Goal: Connect with others: Connect with others

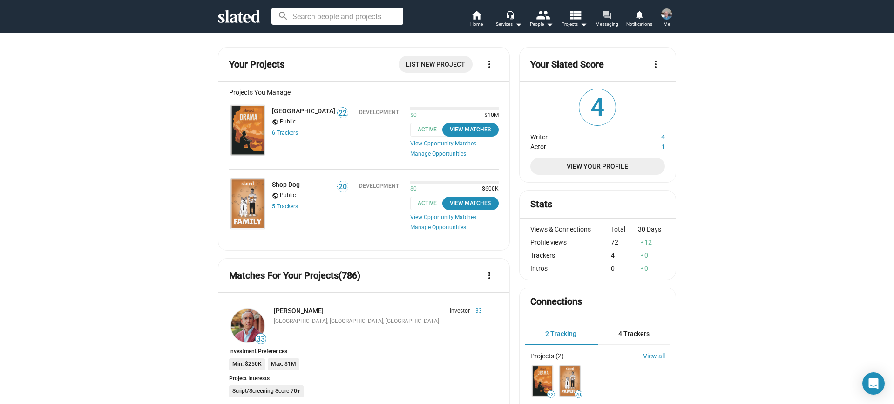
click at [607, 16] on mat-icon "forum" at bounding box center [606, 14] width 9 height 9
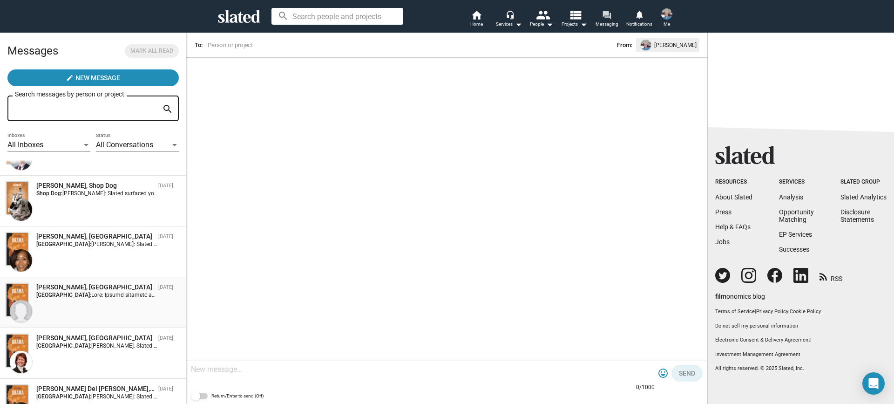
scroll to position [1001, 0]
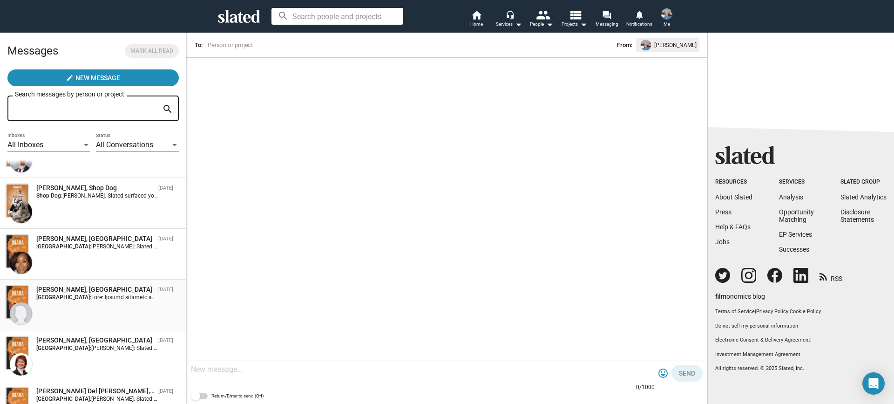
click at [139, 293] on div "[PERSON_NAME], [GEOGRAPHIC_DATA]" at bounding box center [95, 289] width 118 height 9
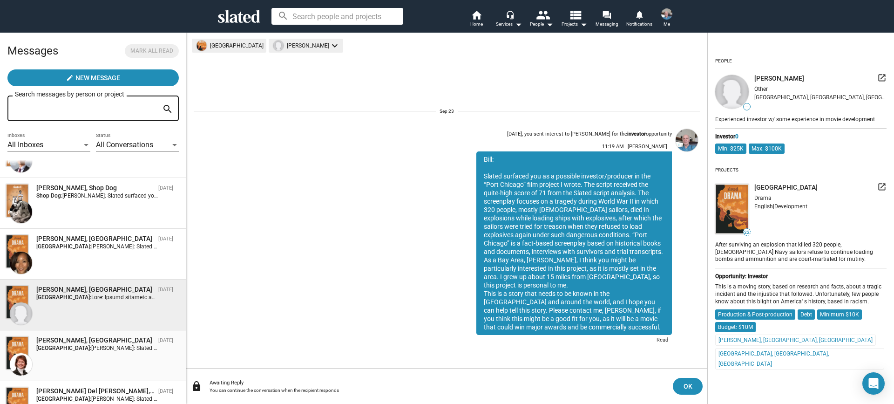
click at [91, 351] on div "[PERSON_NAME], [GEOGRAPHIC_DATA] [DATE] [GEOGRAPHIC_DATA]: [PERSON_NAME]: Slate…" at bounding box center [93, 356] width 175 height 40
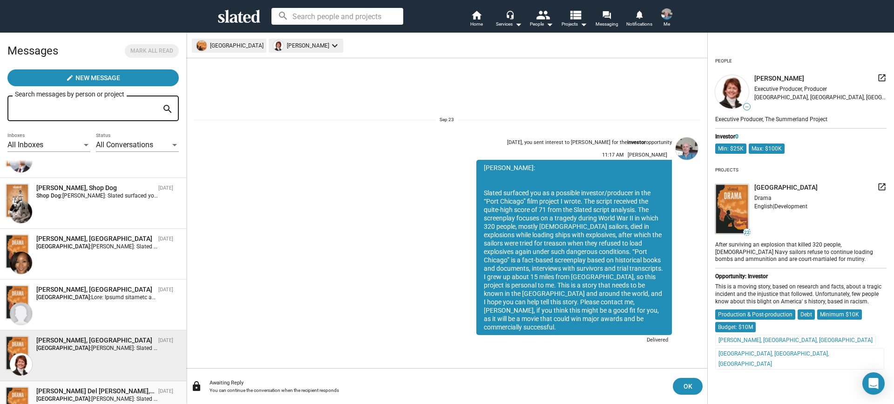
click at [68, 386] on div "[PERSON_NAME] Del [PERSON_NAME], [GEOGRAPHIC_DATA]" at bounding box center [95, 390] width 118 height 9
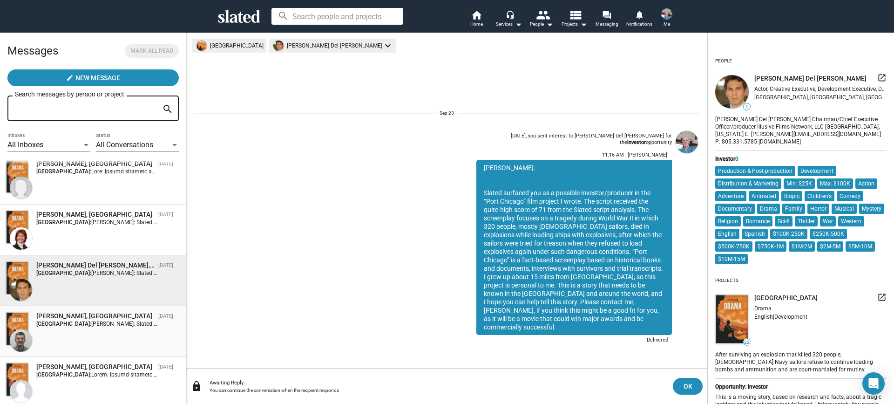
scroll to position [1131, 0]
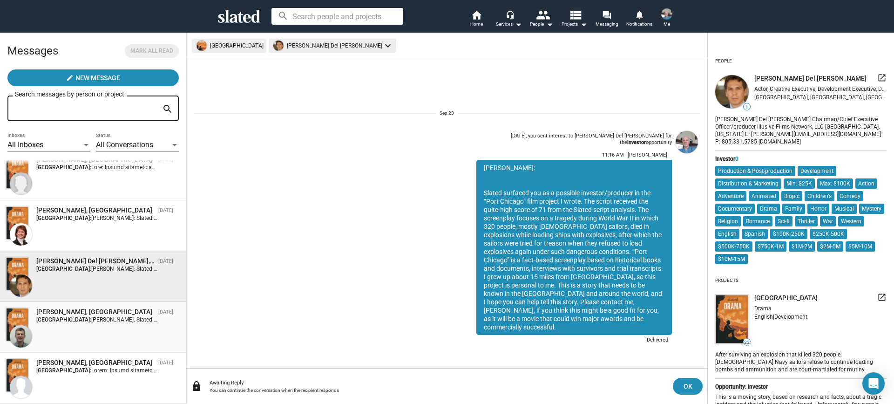
click at [103, 328] on div "[PERSON_NAME], [GEOGRAPHIC_DATA] [DATE] [GEOGRAPHIC_DATA]: [PERSON_NAME]: Slate…" at bounding box center [93, 327] width 175 height 40
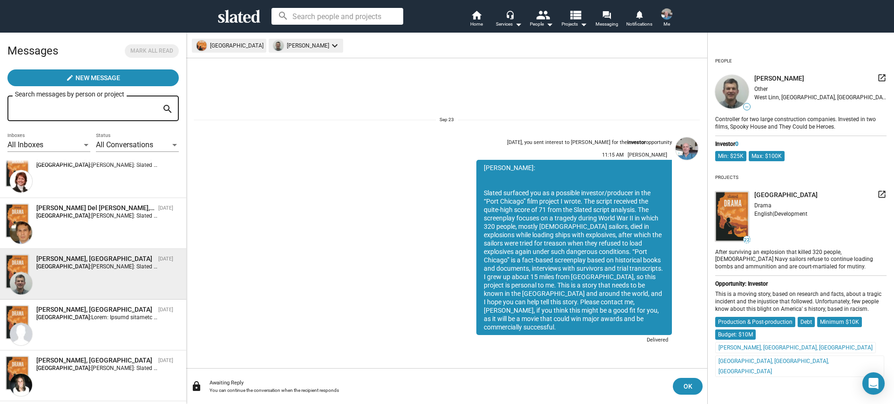
scroll to position [1197, 0]
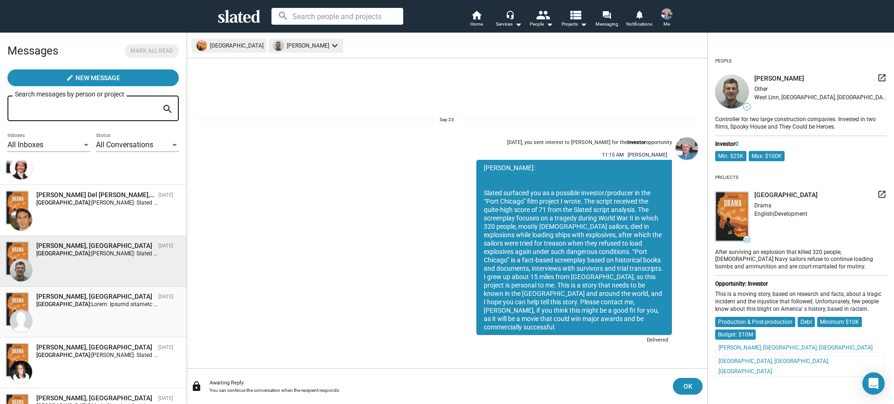
click at [112, 329] on div "[PERSON_NAME], [GEOGRAPHIC_DATA] [DATE] [GEOGRAPHIC_DATA]:" at bounding box center [93, 312] width 175 height 40
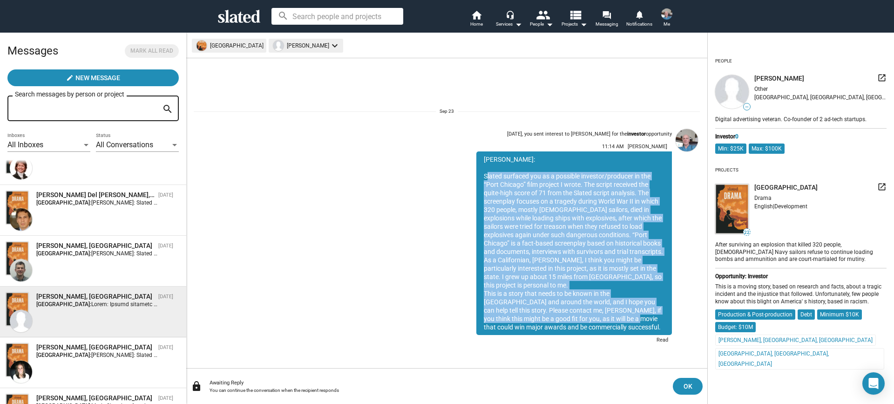
drag, startPoint x: 484, startPoint y: 174, endPoint x: 586, endPoint y: 286, distance: 152.2
click at [577, 315] on div "[PERSON_NAME]: Slated surfaced you as a possible investor/producer in the “Port…" at bounding box center [573, 242] width 195 height 183
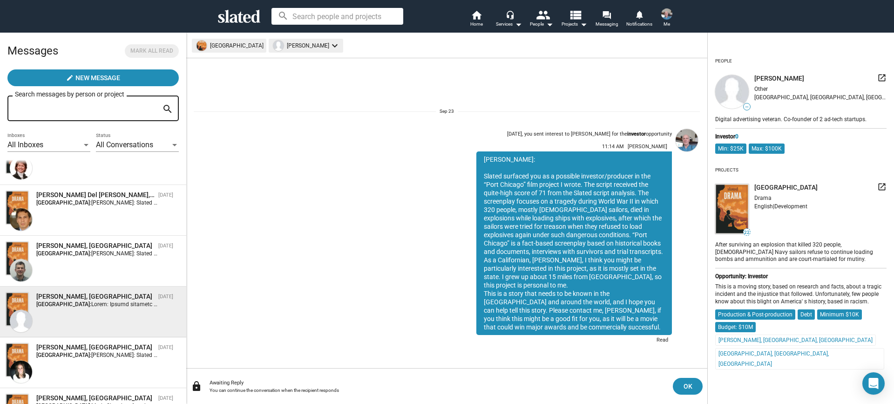
click at [636, 340] on div "[PERSON_NAME]: Slated surfaced you as a possible investor/producer in the “Port…" at bounding box center [573, 248] width 195 height 195
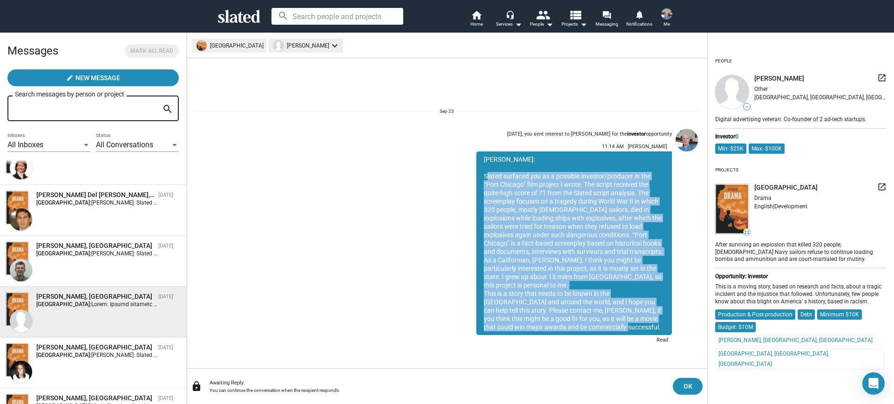
drag, startPoint x: 583, startPoint y: 324, endPoint x: 484, endPoint y: 172, distance: 182.0
click at [484, 172] on div "[PERSON_NAME]: Slated surfaced you as a possible investor/producer in the “Port…" at bounding box center [573, 242] width 195 height 183
copy div "Loremi dolorsit ame co a elitsedd eiusmodt/incididu ut lab “Etdo Magnaal” enim …"
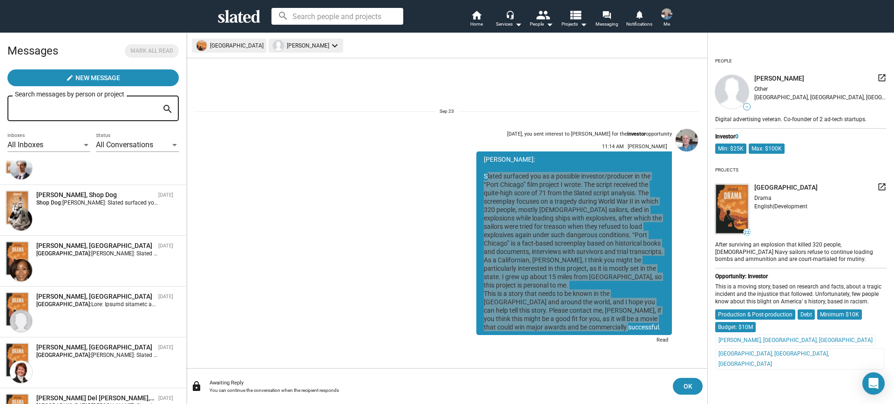
scroll to position [1400, 0]
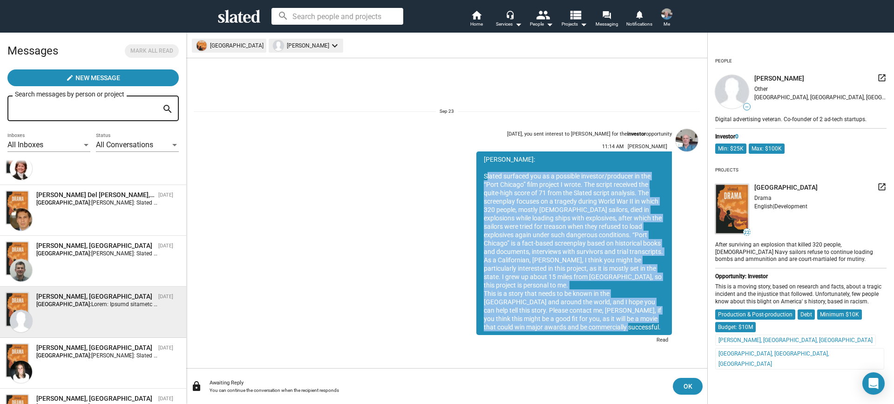
click at [393, 224] on div "[DATE], you sent interest to [PERSON_NAME] for the investor opportunity 11:14 A…" at bounding box center [447, 235] width 506 height 221
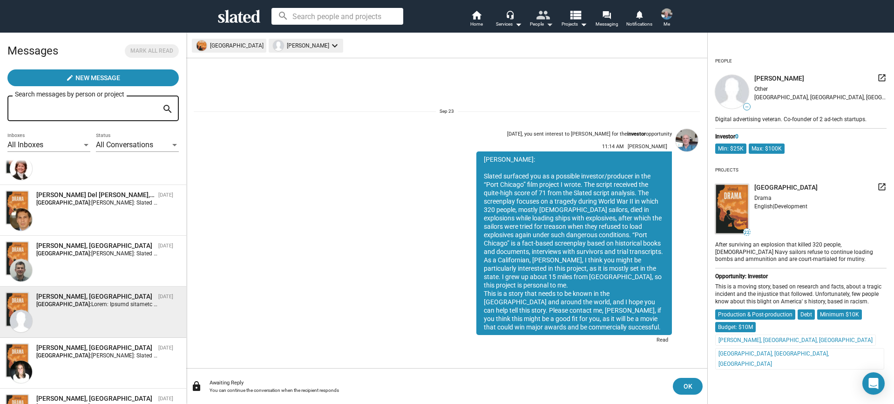
click at [538, 16] on mat-icon "people" at bounding box center [542, 14] width 13 height 13
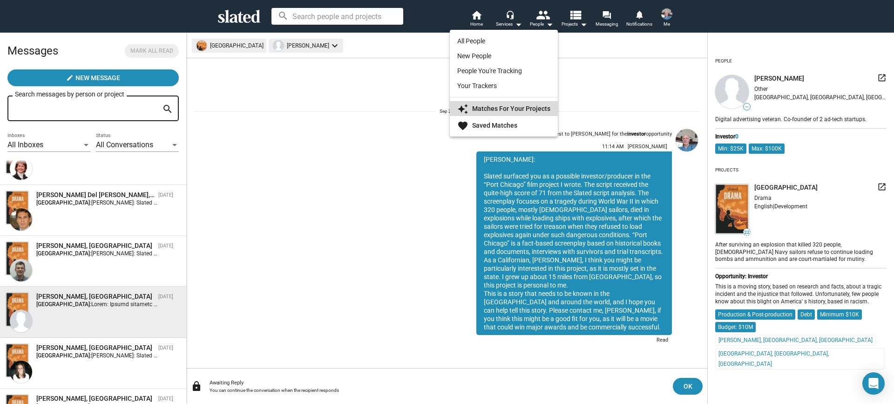
click at [513, 108] on strong "Matches For Your Projects" at bounding box center [511, 108] width 78 height 7
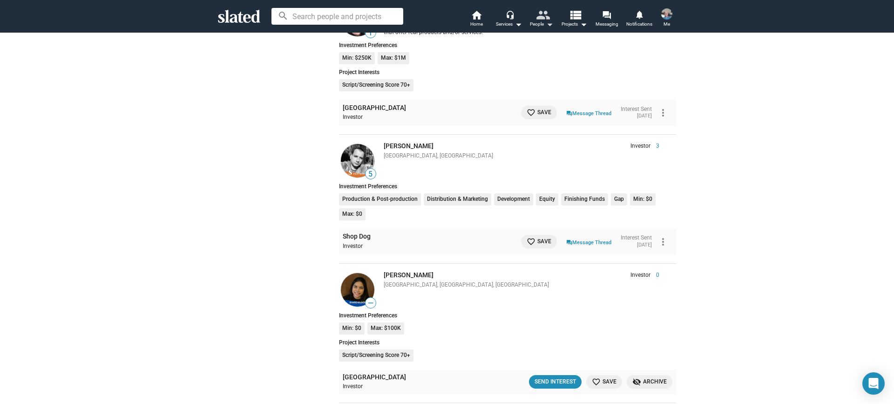
scroll to position [1931, 0]
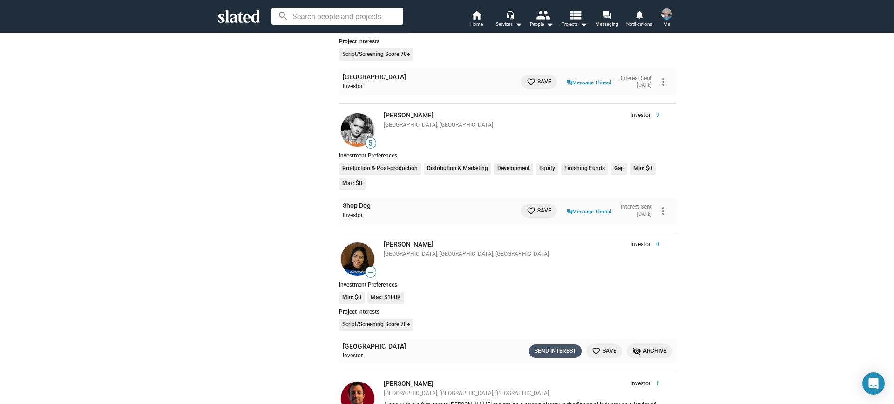
click at [561, 346] on div "Send Interest" at bounding box center [554, 351] width 41 height 10
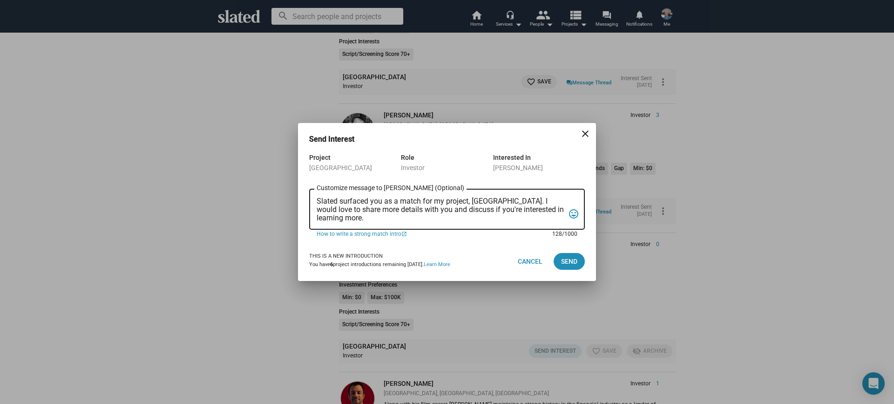
drag, startPoint x: 348, startPoint y: 219, endPoint x: 309, endPoint y: 193, distance: 47.2
click at [309, 193] on div "Slated surfaced you as a match for my project, [GEOGRAPHIC_DATA]. I would love …" at bounding box center [447, 208] width 276 height 42
paste textarea "Loremi dolorsit ame co a elitsedd eiusmodt/incididu ut lab “Etdo Magnaal” enim …"
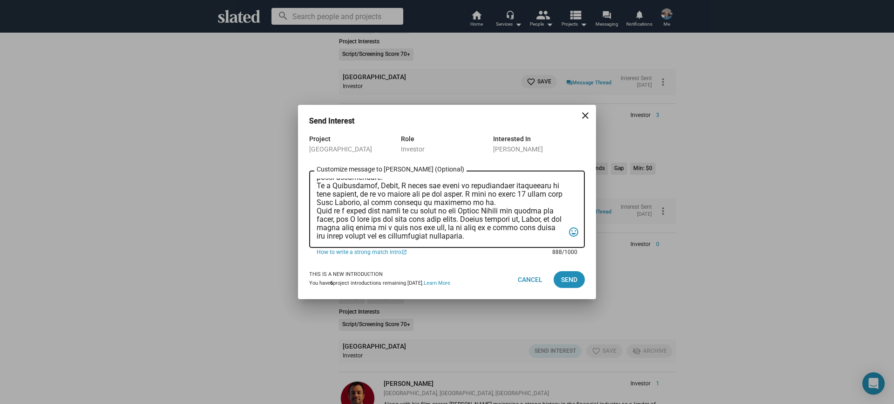
scroll to position [0, 0]
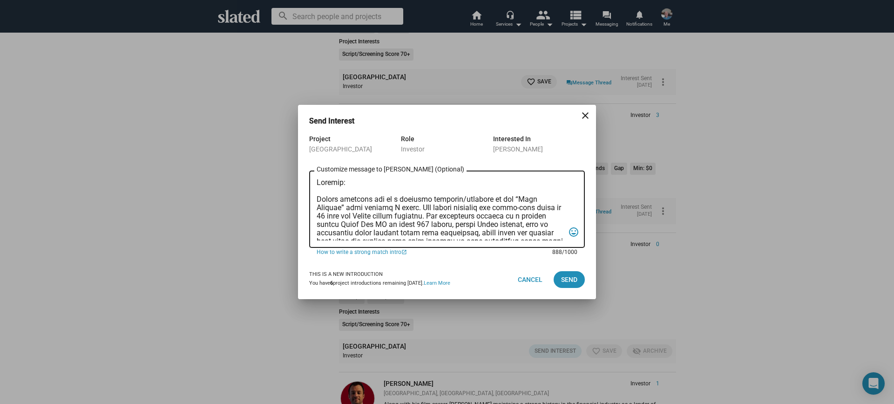
drag, startPoint x: 493, startPoint y: 205, endPoint x: 363, endPoint y: 174, distance: 133.5
click at [349, 172] on div "Customize message to [PERSON_NAME] (Optional) Customize message (Optional)" at bounding box center [440, 207] width 248 height 79
click at [381, 175] on div "Customize message to [PERSON_NAME] (Optional) Customize message (Optional)" at bounding box center [440, 207] width 248 height 79
click at [382, 185] on textarea "Customize message to [PERSON_NAME] (Optional) Customize message (Optional)" at bounding box center [440, 209] width 248 height 62
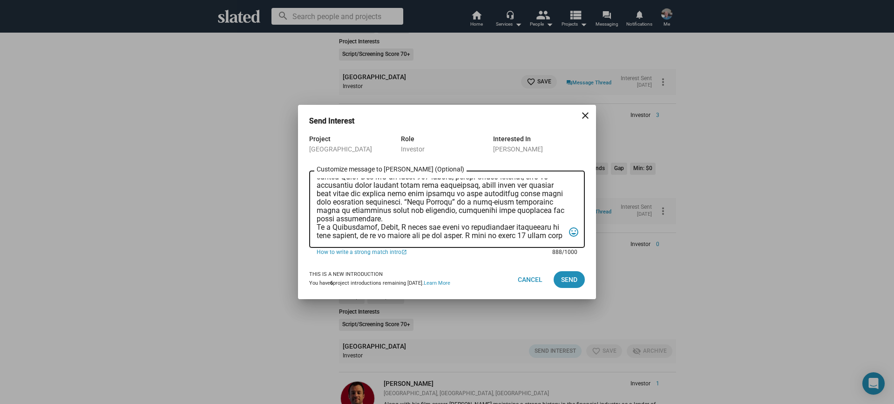
scroll to position [56, 0]
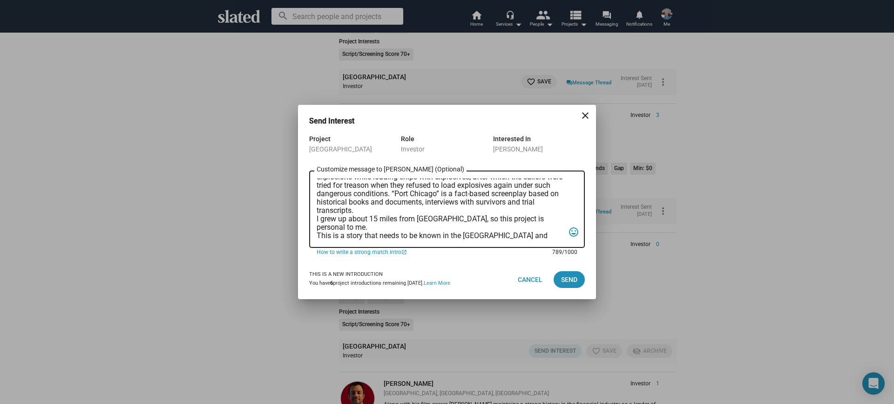
click at [349, 229] on textarea "Yasmeen: Slated surfaced you as a possible investor/producer in the “Port Chica…" at bounding box center [440, 209] width 248 height 62
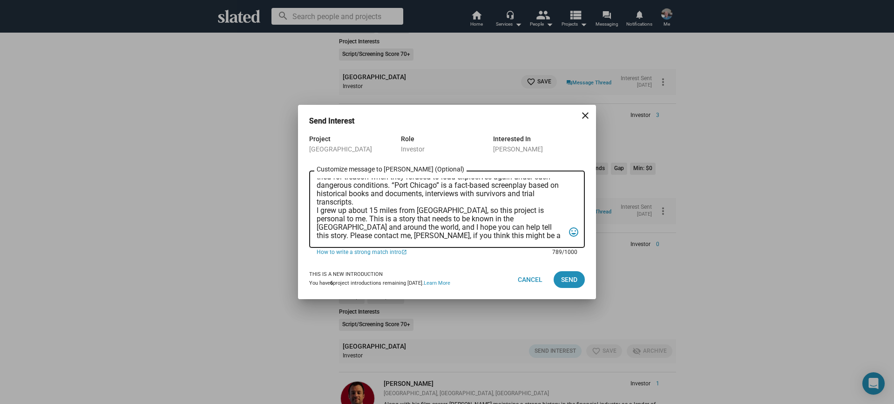
scroll to position [72, 0]
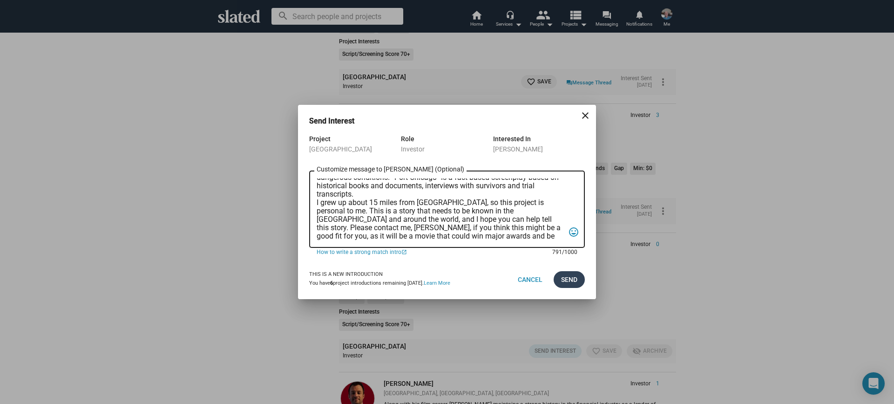
type textarea "Yasmeen: Slated surfaced you as a possible investor/producer in the “Port Chica…"
click at [571, 282] on span "Send" at bounding box center [569, 279] width 16 height 17
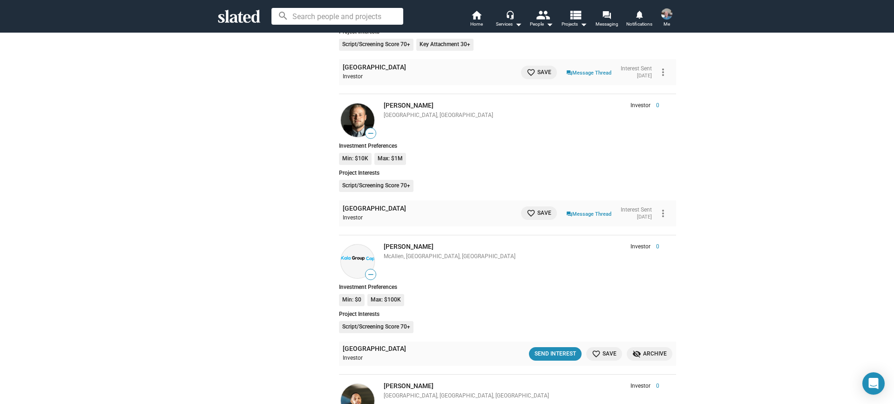
scroll to position [3909, 0]
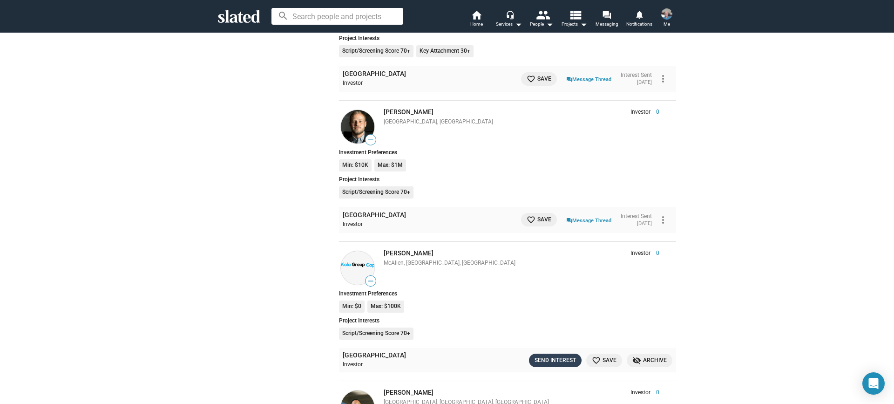
click at [562, 355] on div "Send Interest" at bounding box center [554, 360] width 41 height 10
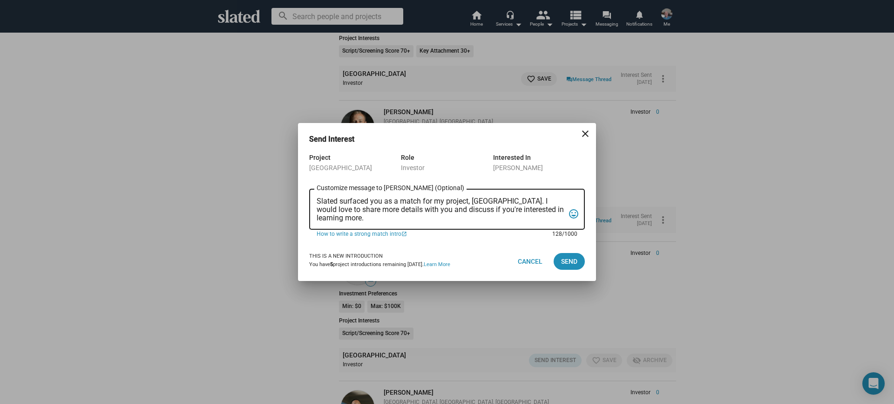
drag, startPoint x: 337, startPoint y: 217, endPoint x: 301, endPoint y: 196, distance: 41.5
click at [301, 196] on div "Project Port Chicago Role Investor Interested In [PERSON_NAME] Slated surfaced …" at bounding box center [447, 197] width 298 height 90
paste textarea "Loremi dolorsit ame co a elitsedd eiusmodt/incididu ut lab “Etdo Magnaal” enim …"
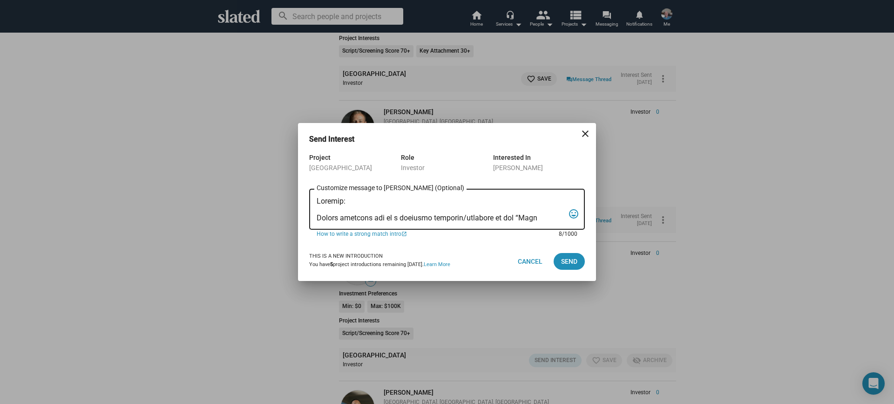
scroll to position [89, 0]
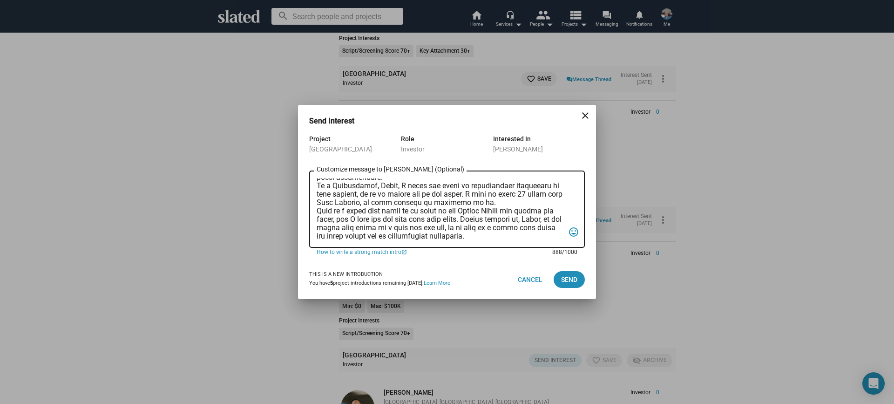
drag, startPoint x: 480, startPoint y: 204, endPoint x: 313, endPoint y: 188, distance: 167.4
click at [313, 188] on div "Customize message to [PERSON_NAME] (Optional) Customize message (Optional) tag_…" at bounding box center [447, 207] width 276 height 79
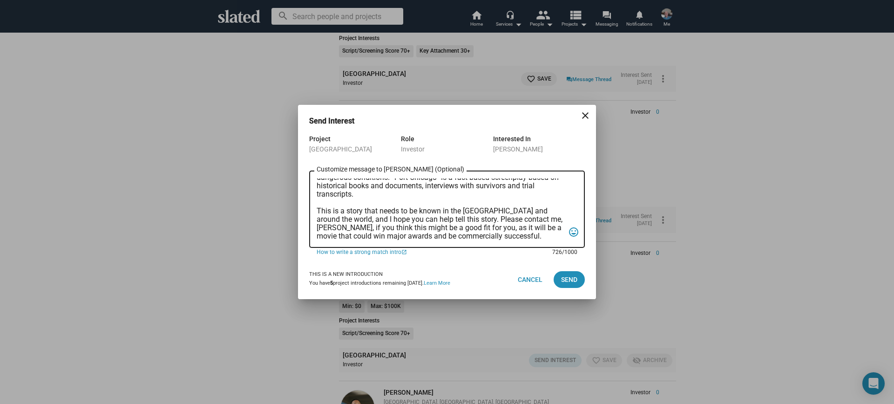
scroll to position [72, 0]
type textarea "[PERSON_NAME]: Slated surfaced you as a possible investor/producer in the “Port…"
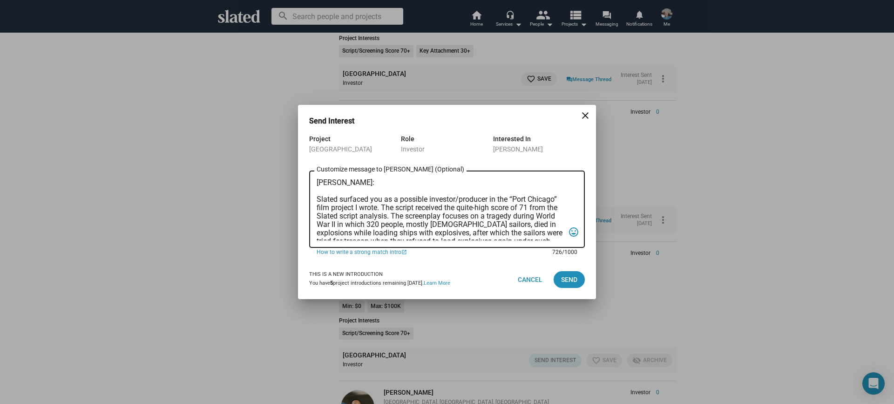
drag, startPoint x: 532, startPoint y: 237, endPoint x: 289, endPoint y: 173, distance: 251.0
click at [289, 173] on div "Send Interest close Project [GEOGRAPHIC_DATA] Role Investor Interested In [PERS…" at bounding box center [447, 202] width 894 height 404
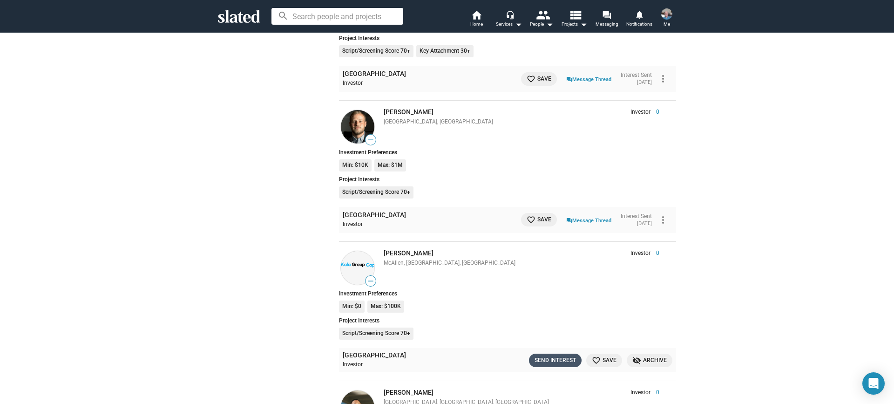
click at [543, 355] on div "Send Interest" at bounding box center [554, 360] width 41 height 10
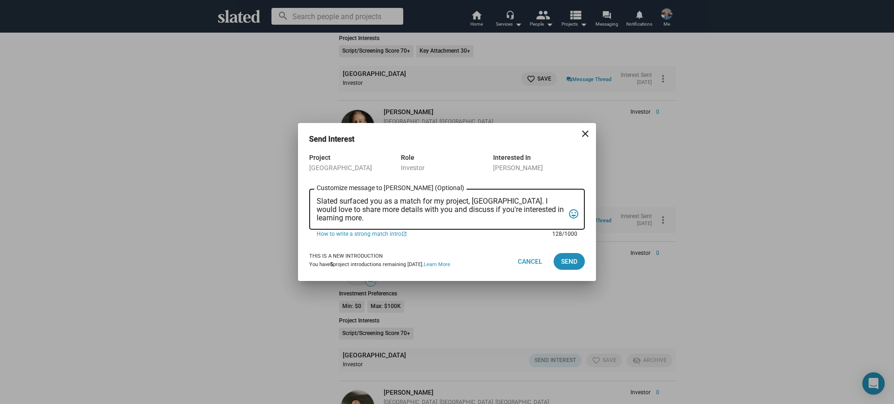
drag, startPoint x: 336, startPoint y: 217, endPoint x: 310, endPoint y: 194, distance: 34.6
click at [310, 194] on div "Slated surfaced you as a match for my project, [GEOGRAPHIC_DATA]. I would love …" at bounding box center [447, 208] width 276 height 42
paste textarea "Loremi dolorsit ame co a elitsedd eiusmodt/incididu ut lab “Etdo Magnaal” enim …"
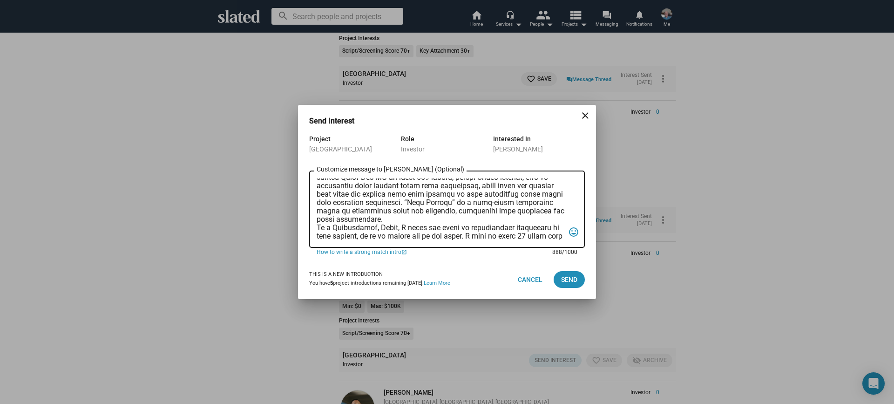
scroll to position [89, 0]
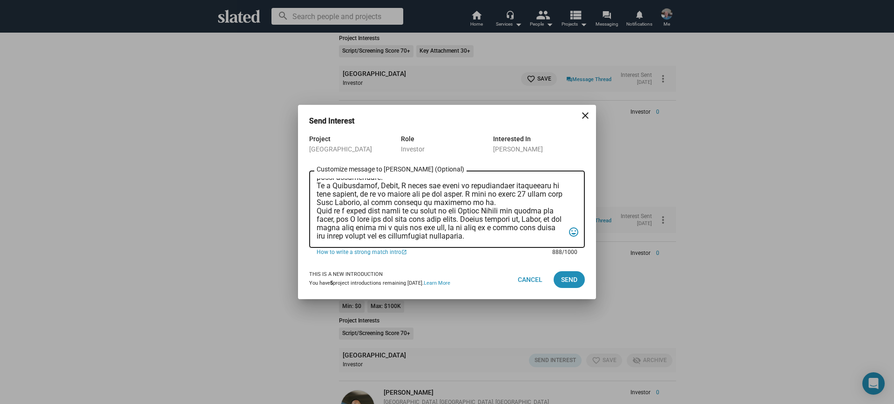
drag, startPoint x: 440, startPoint y: 194, endPoint x: 408, endPoint y: 233, distance: 50.6
click at [405, 235] on textarea "Customize message to [PERSON_NAME] (Optional) Customize message (Optional)" at bounding box center [440, 209] width 248 height 62
click at [469, 197] on textarea "Customize message to [PERSON_NAME] (Optional) Customize message (Optional)" at bounding box center [440, 209] width 248 height 62
drag, startPoint x: 441, startPoint y: 194, endPoint x: 317, endPoint y: 189, distance: 123.9
click at [317, 189] on textarea "Customize message to [PERSON_NAME] (Optional) Customize message (Optional)" at bounding box center [440, 209] width 248 height 62
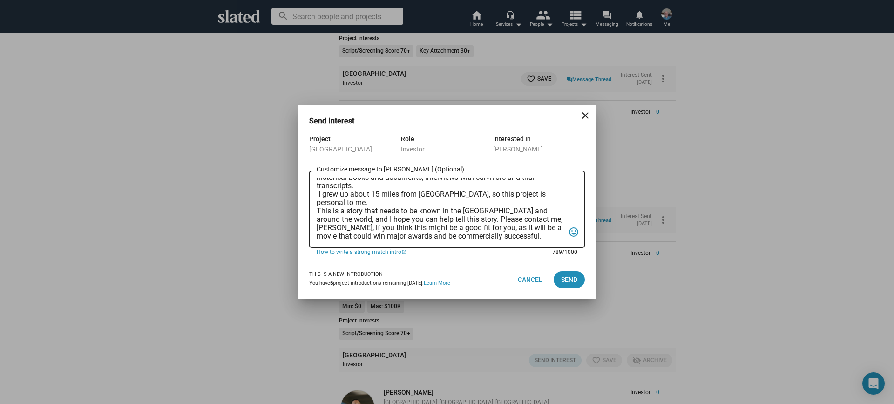
scroll to position [81, 0]
click at [359, 197] on textarea "[PERSON_NAME]: Slated surfaced you as a possible investor/producer in the “Port…" at bounding box center [440, 209] width 248 height 62
click at [356, 200] on textarea "[PERSON_NAME]: Slated surfaced you as a possible investor/producer in the “Port…" at bounding box center [440, 209] width 248 height 62
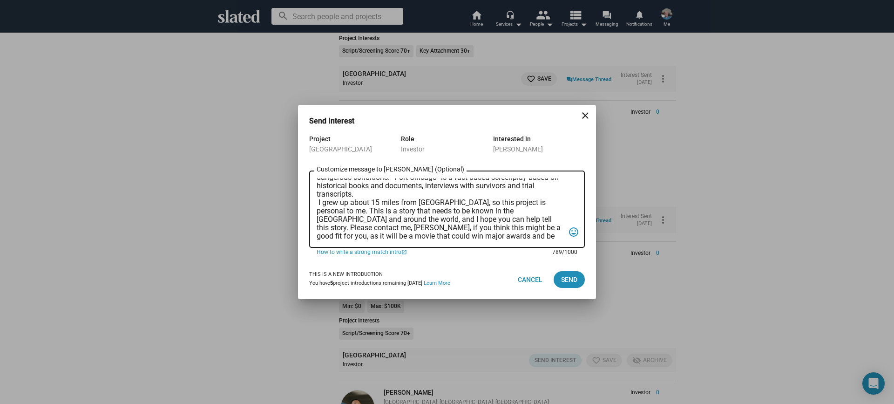
click at [332, 224] on textarea "[PERSON_NAME]: Slated surfaced you as a possible investor/producer in the “Port…" at bounding box center [440, 209] width 248 height 62
type textarea "[PERSON_NAME]: Slated surfaced you as a possible investor/producer in the “Port…"
click at [568, 282] on span "Send" at bounding box center [569, 279] width 16 height 17
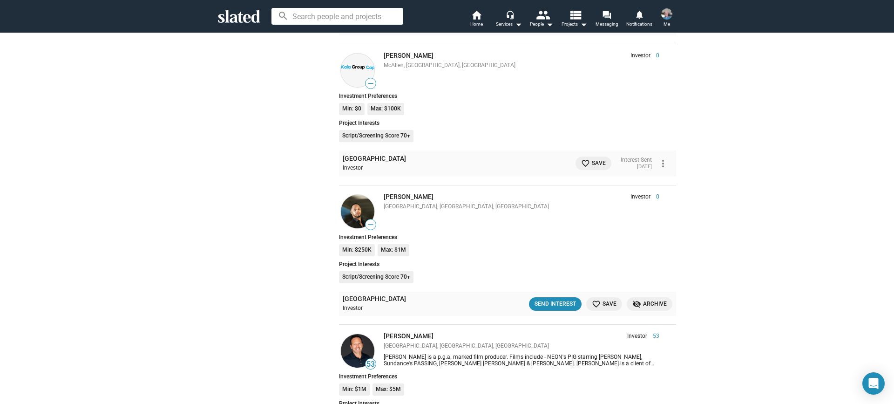
scroll to position [4114, 0]
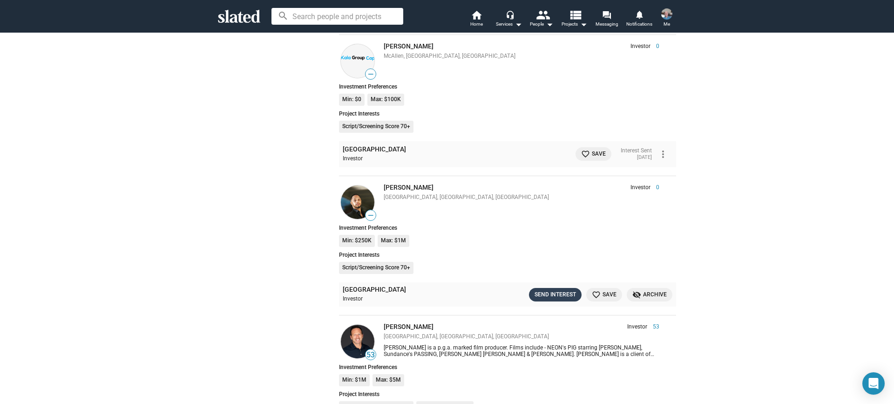
click at [547, 289] on div "Send Interest" at bounding box center [554, 294] width 41 height 10
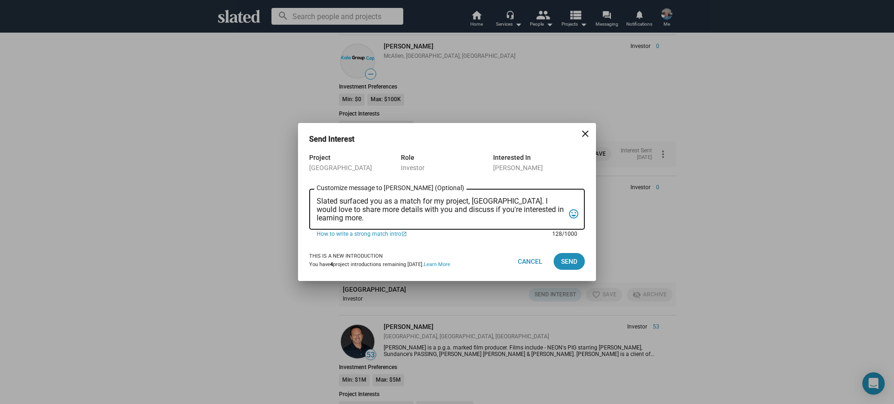
drag, startPoint x: 335, startPoint y: 219, endPoint x: 309, endPoint y: 195, distance: 34.9
click at [309, 195] on div "Slated surfaced you as a match for my project, [GEOGRAPHIC_DATA]. I would love …" at bounding box center [447, 208] width 276 height 42
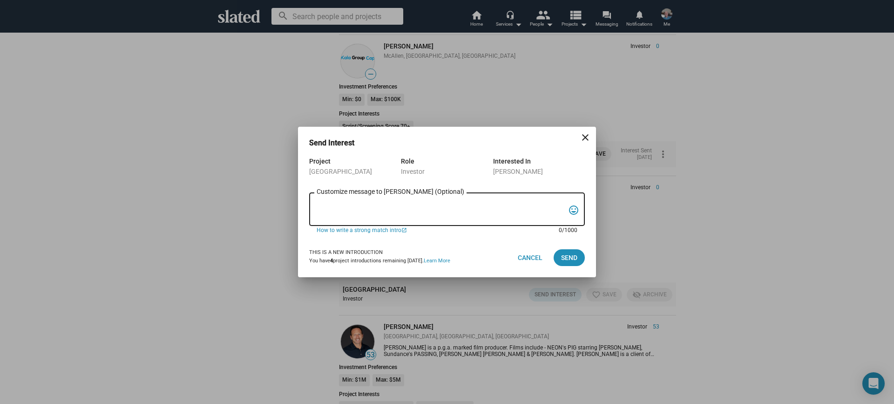
paste textarea "Loremi dolorsit ame co a elitsedd eiusmodt/incididu ut lab “Etdo Magnaal” enim …"
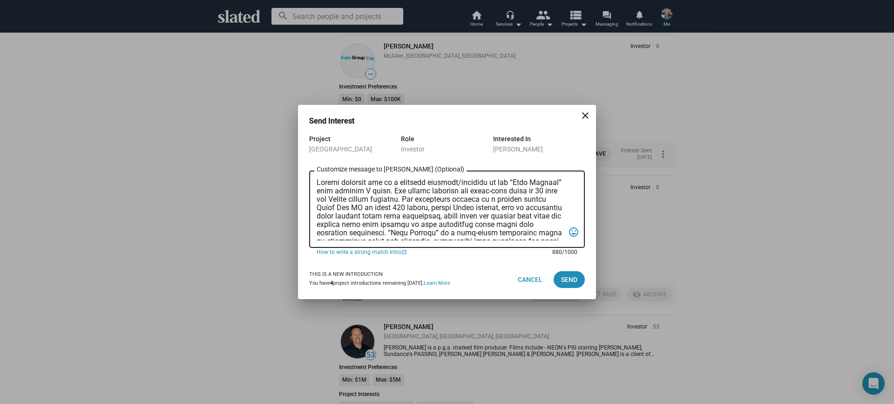
scroll to position [72, 0]
click at [317, 184] on textarea "Customize message to [PERSON_NAME] (Optional) Customize message (Optional)" at bounding box center [440, 209] width 248 height 62
type textarea "Loremi: Dolors ametcons adi el s doeiusmo temporin/utlabore et dol “Magn Aliqua…"
drag, startPoint x: 566, startPoint y: 220, endPoint x: 566, endPoint y: 215, distance: 5.6
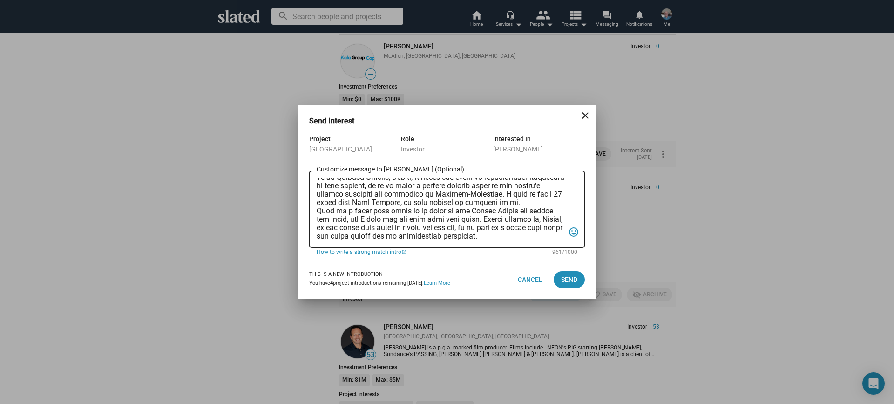
click at [566, 215] on div "Customize message to [PERSON_NAME] (Optional) Customize message (Optional) tag_…" at bounding box center [447, 207] width 276 height 79
click at [565, 280] on span "Send" at bounding box center [569, 279] width 16 height 17
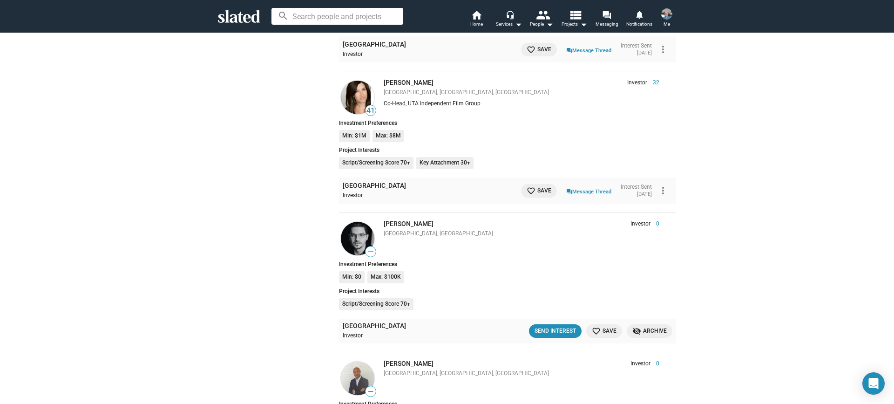
scroll to position [13013, 0]
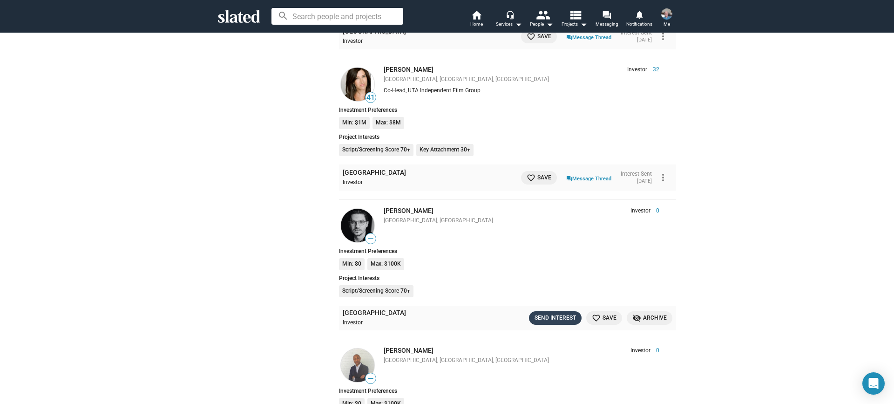
click at [564, 311] on button "Send Interest" at bounding box center [555, 317] width 53 height 13
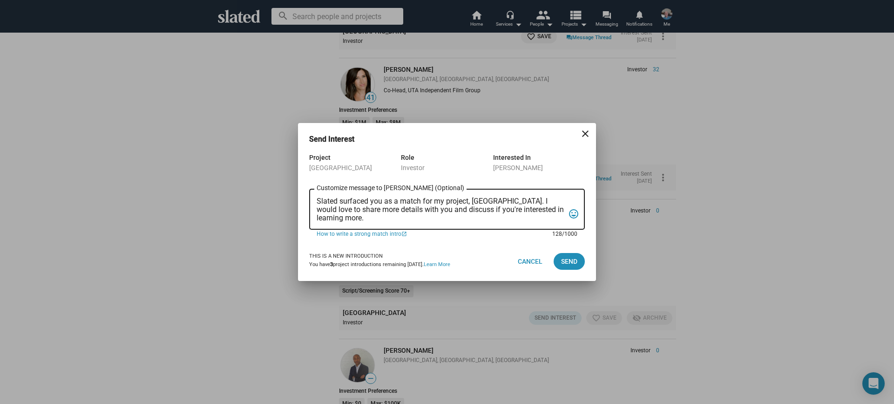
drag, startPoint x: 354, startPoint y: 221, endPoint x: 305, endPoint y: 200, distance: 53.6
click at [305, 200] on div "Project Port Chicago Role Investor Interested In [PERSON_NAME] Slated surfaced …" at bounding box center [447, 197] width 298 height 90
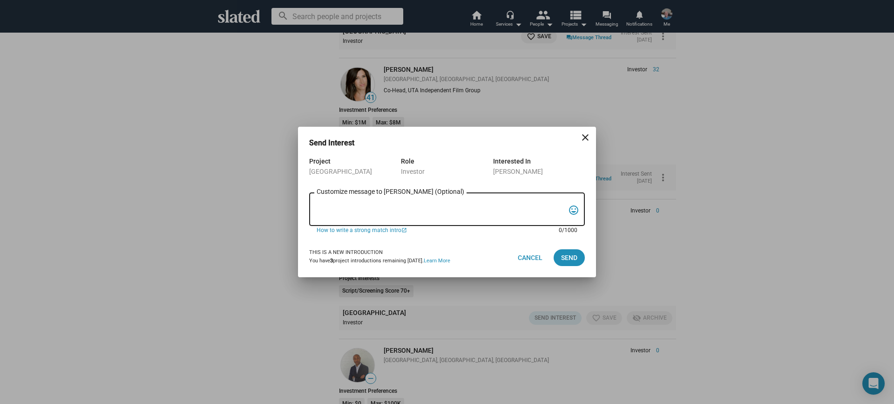
type textarea "F"
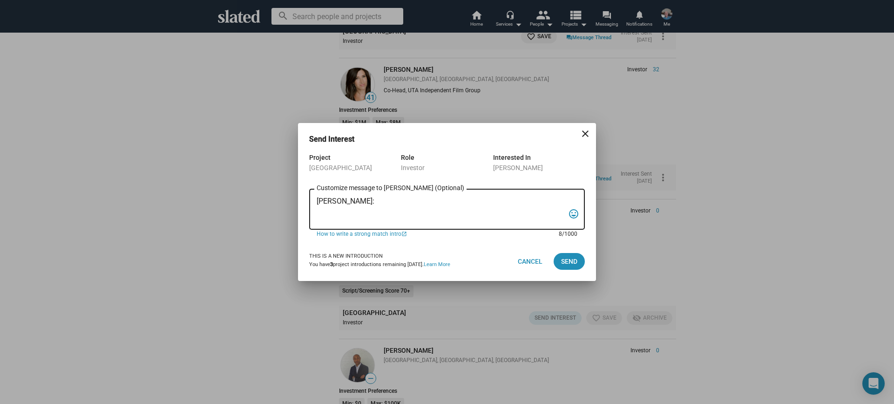
paste textarea "Loremi dolorsit ame co a elitsedd eiusmodt/incididu ut lab “Etdo Magnaal” enim …"
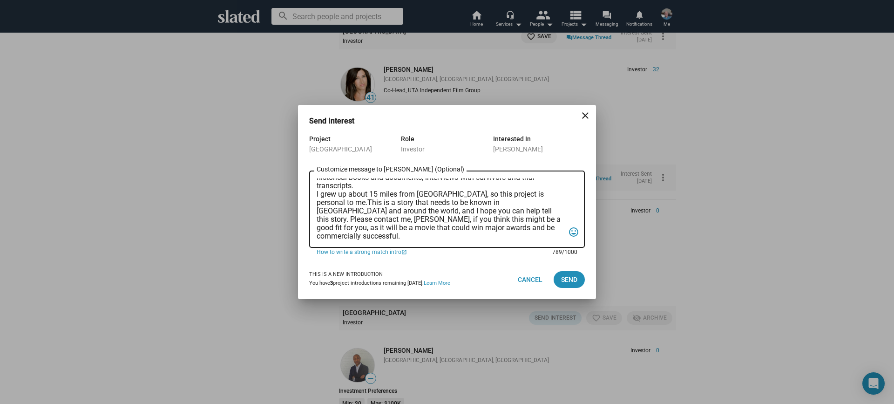
scroll to position [72, 0]
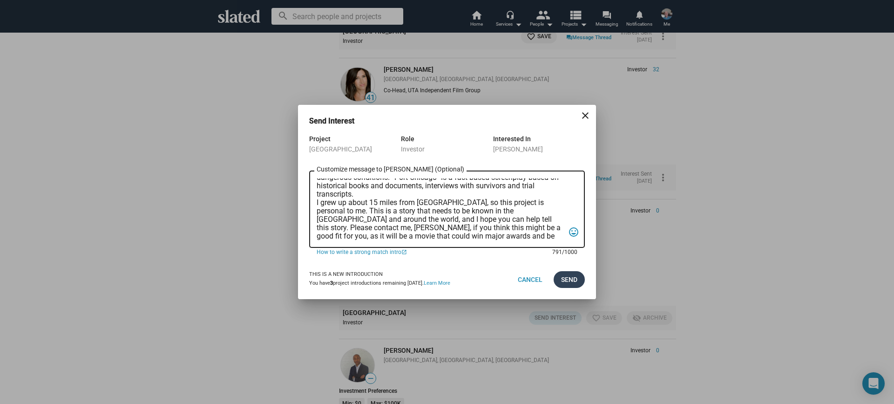
type textarea "[PERSON_NAME]: Slated surfaced you as a possible investor/producer in the “Port…"
click at [576, 281] on span "Send" at bounding box center [569, 279] width 16 height 17
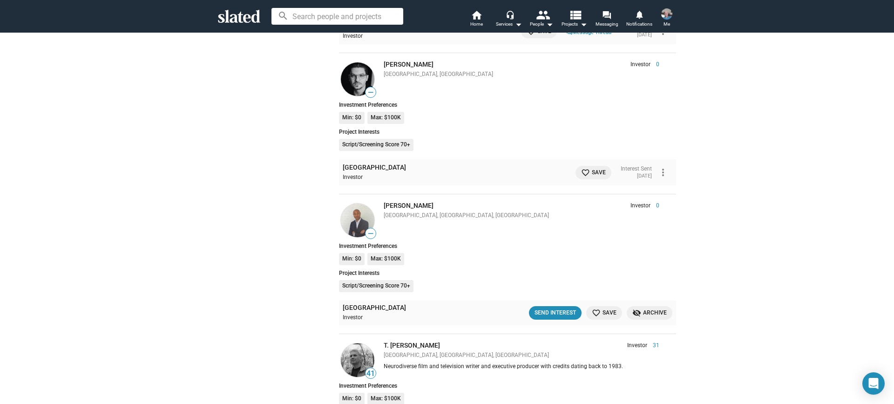
scroll to position [13162, 0]
click at [564, 307] on div "Send Interest" at bounding box center [554, 312] width 41 height 10
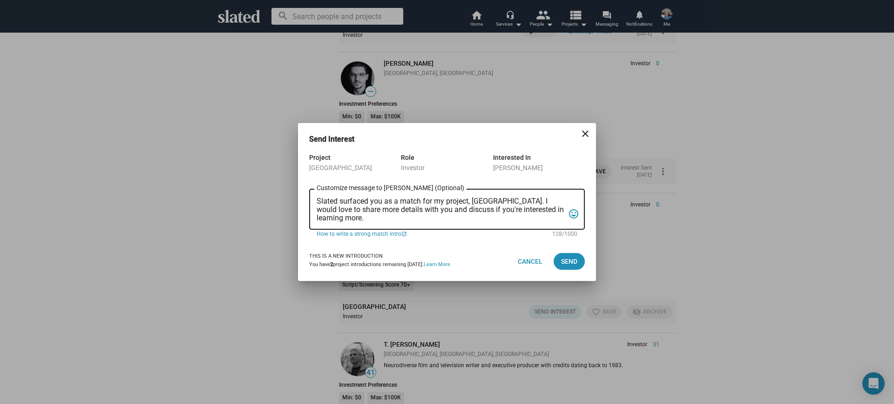
drag, startPoint x: 390, startPoint y: 225, endPoint x: 358, endPoint y: 220, distance: 32.5
click at [358, 220] on div "Slated surfaced you as a match for my project, [GEOGRAPHIC_DATA]. I would love …" at bounding box center [440, 208] width 248 height 42
drag, startPoint x: 357, startPoint y: 219, endPoint x: 312, endPoint y: 198, distance: 50.2
click at [312, 198] on div "Slated surfaced you as a match for my project, [GEOGRAPHIC_DATA]. I would love …" at bounding box center [447, 208] width 276 height 42
paste textarea "Loremi dolorsit ame co a elitsedd eiusmodt/incididu ut lab “Etdo Magnaal” enim …"
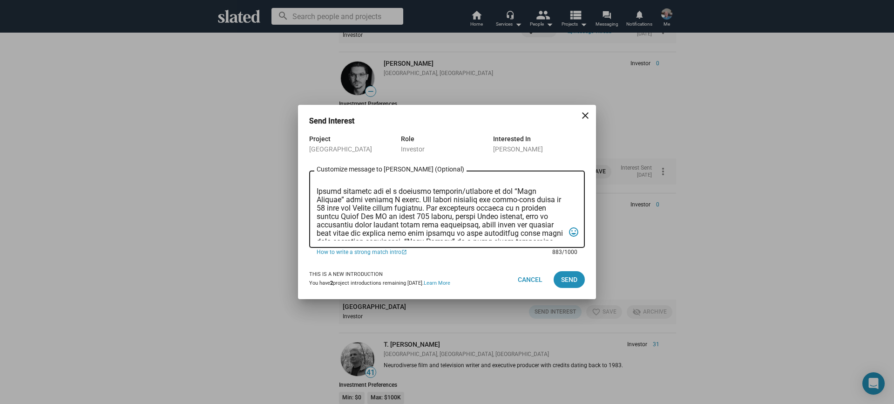
scroll to position [0, 0]
type textarea "Lore: Ipsumd sitametc adi el s doeiusmo temporin/utlabore et dol “Magn Aliquae”…"
click at [567, 276] on span "Send" at bounding box center [569, 279] width 16 height 17
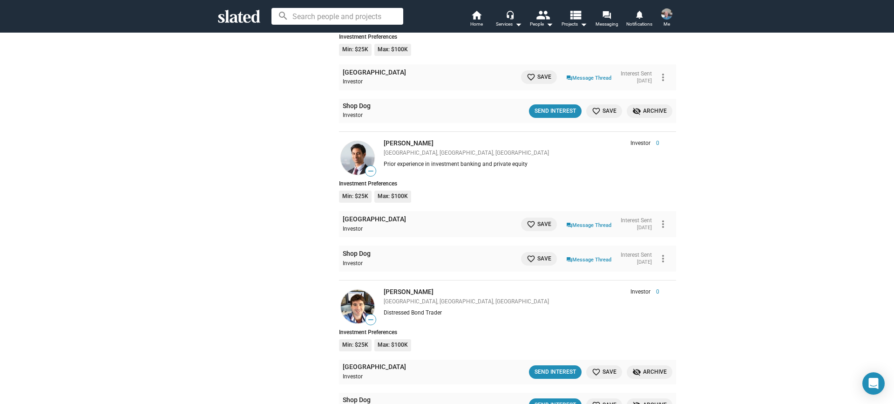
scroll to position [21707, 0]
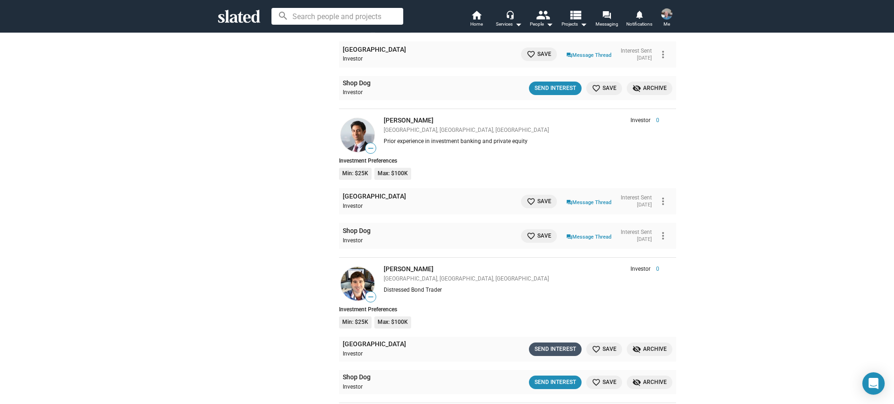
click at [564, 342] on button "Send Interest" at bounding box center [555, 348] width 53 height 13
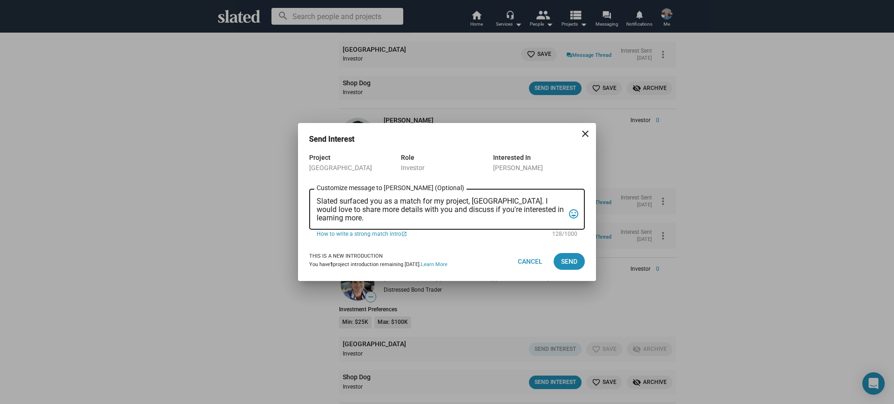
click at [358, 223] on div "Slated surfaced you as a match for my project, [GEOGRAPHIC_DATA]. I would love …" at bounding box center [440, 208] width 248 height 42
drag, startPoint x: 356, startPoint y: 221, endPoint x: 307, endPoint y: 202, distance: 52.7
click at [307, 202] on div "Project Port Chicago Role Investor Interested In [PERSON_NAME] Slated surfaced …" at bounding box center [447, 197] width 298 height 90
paste textarea "Loremi dolorsit ame co a elitsedd eiusmodt/incididu ut lab “Etdo Magnaal” enim …"
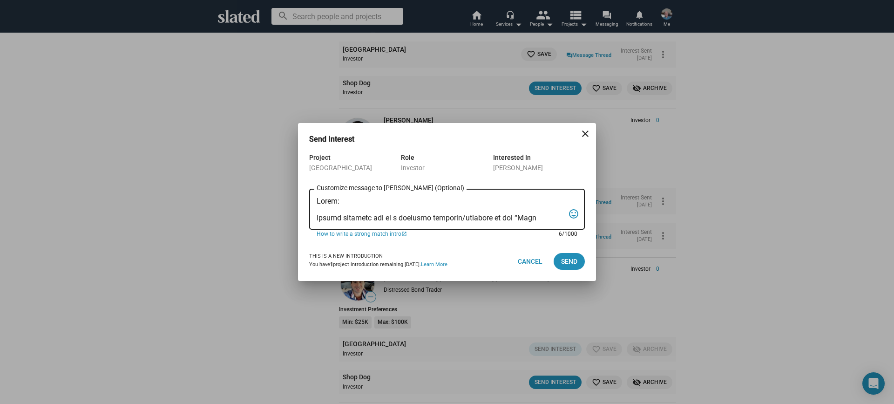
scroll to position [89, 0]
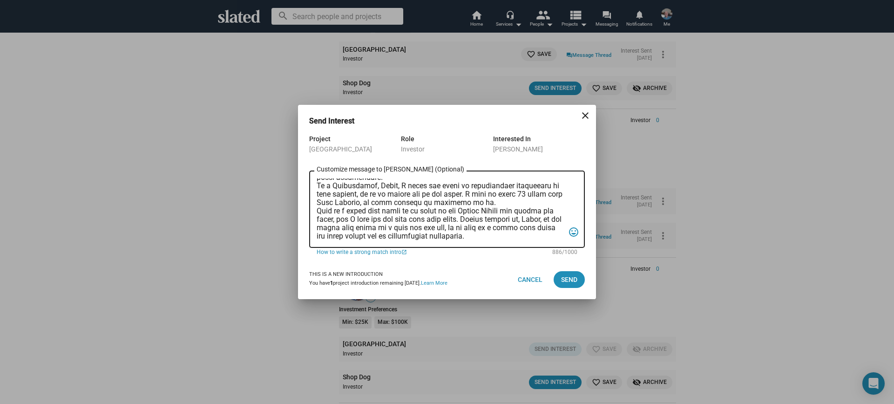
click at [316, 182] on div "Customize message to [PERSON_NAME] (Optional) Customize message (Optional) tag_…" at bounding box center [447, 207] width 276 height 79
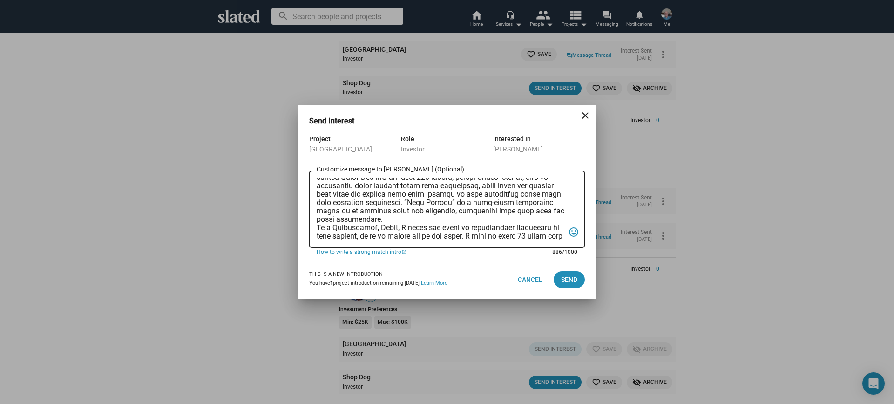
scroll to position [0, 0]
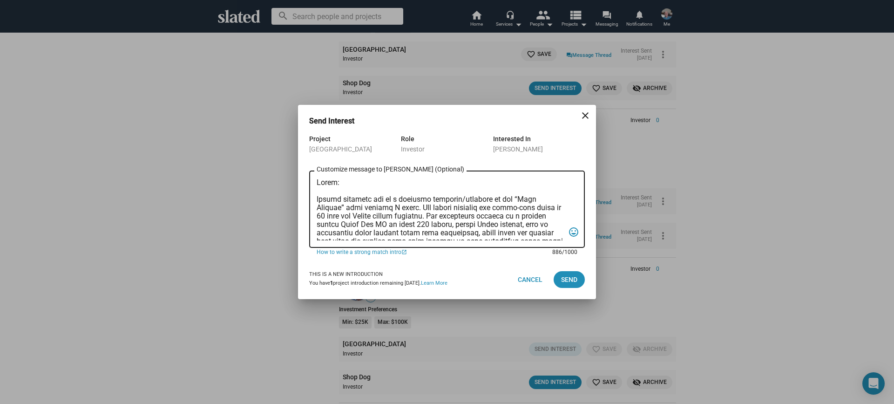
drag, startPoint x: 440, startPoint y: 195, endPoint x: 372, endPoint y: 179, distance: 69.7
click at [368, 181] on textarea "Customize message to [PERSON_NAME] (Optional) Customize message (Optional)" at bounding box center [440, 209] width 248 height 62
click at [383, 178] on textarea "Customize message to [PERSON_NAME] (Optional) Customize message (Optional)" at bounding box center [440, 209] width 248 height 62
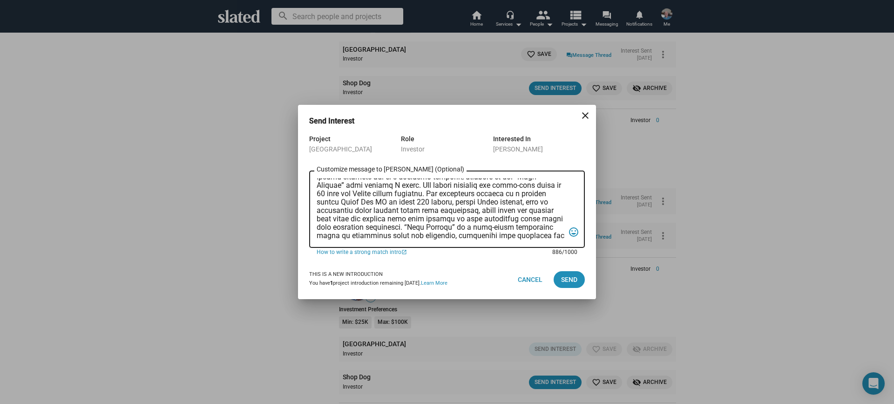
scroll to position [56, 0]
drag, startPoint x: 440, startPoint y: 225, endPoint x: 315, endPoint y: 217, distance: 125.0
click at [315, 217] on div "Customize message to [PERSON_NAME] (Optional) Customize message (Optional) tag_…" at bounding box center [447, 207] width 276 height 79
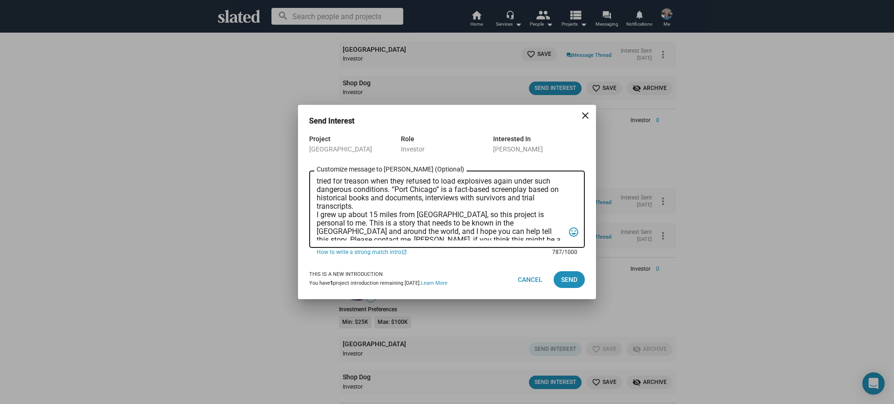
scroll to position [72, 0]
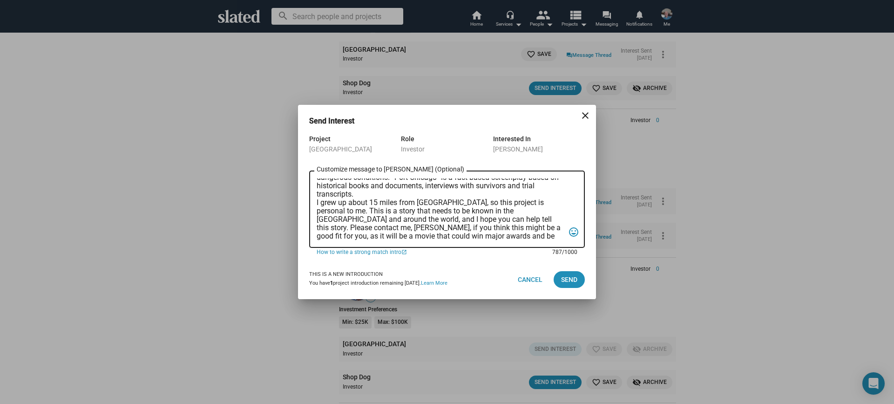
click at [331, 226] on textarea "[PERSON_NAME]: Slated surfaced you as a possible investor/producer in the “Port…" at bounding box center [440, 209] width 248 height 62
type textarea "[PERSON_NAME]: Slated surfaced you as a possible investor/producer in the “Port…"
click at [569, 279] on span "Send" at bounding box center [569, 279] width 16 height 17
